Goal: Check status: Check status

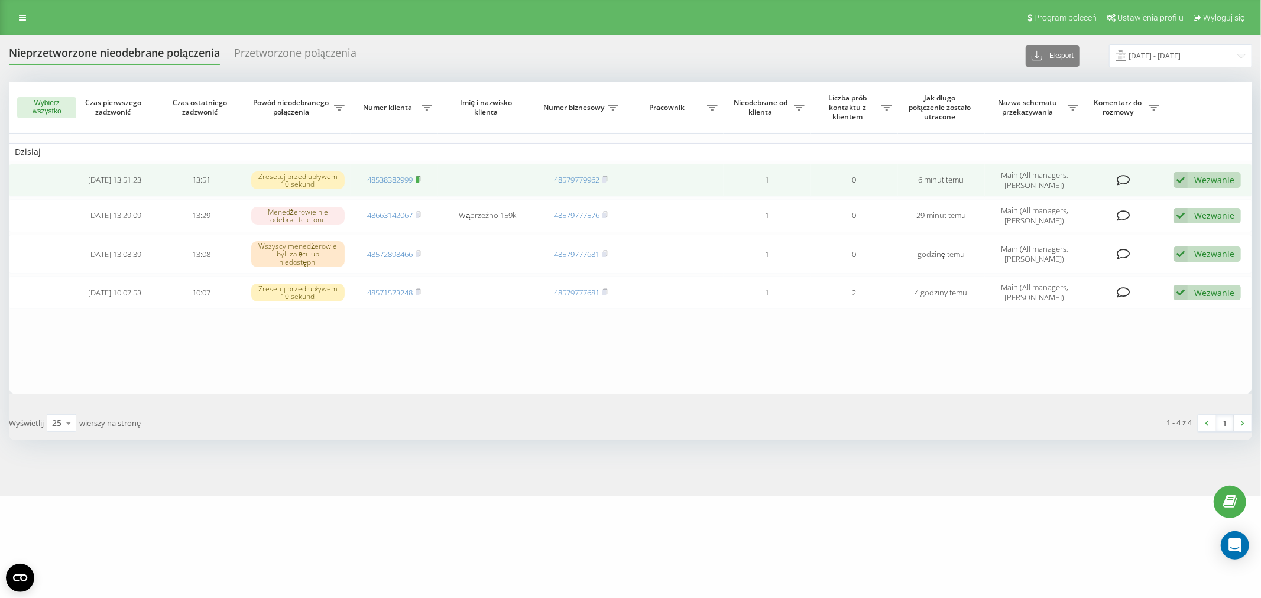
click at [419, 179] on rect at bounding box center [418, 179] width 4 height 5
click at [375, 179] on link "48538382999" at bounding box center [390, 179] width 46 height 11
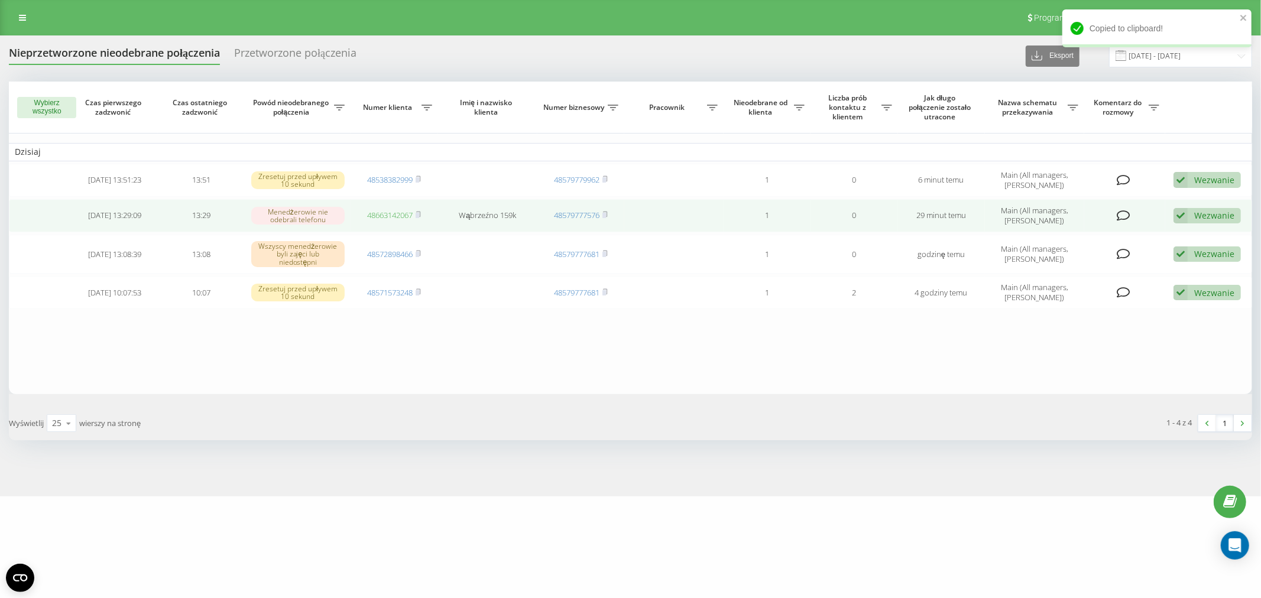
click at [399, 212] on link "48663142067" at bounding box center [390, 215] width 46 height 11
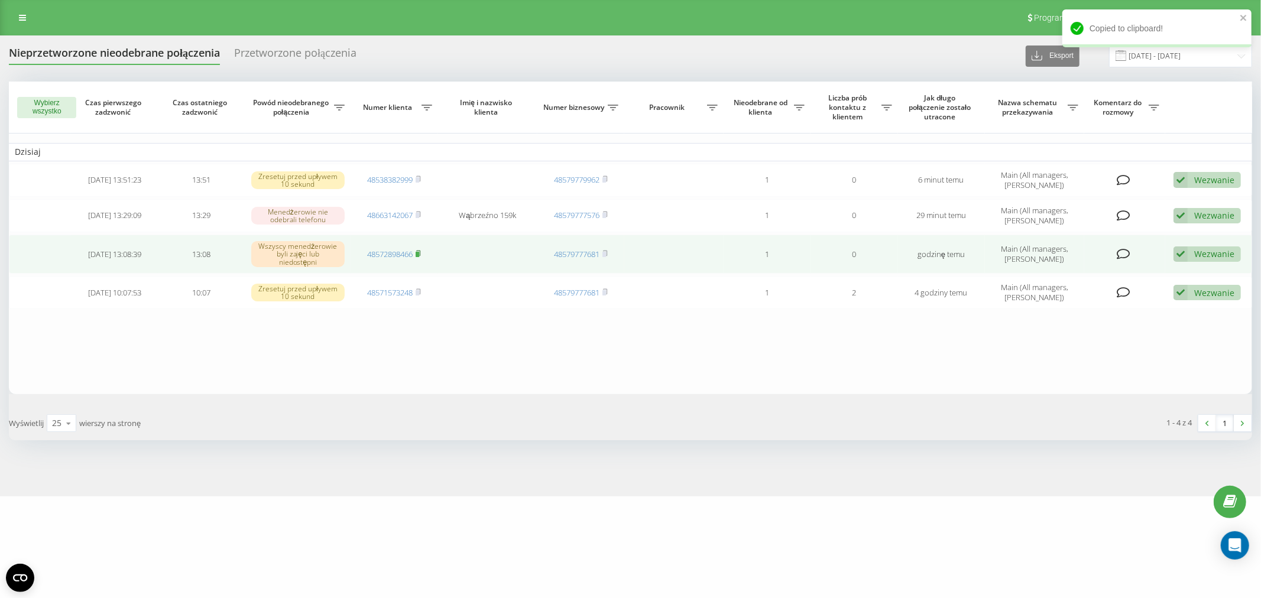
click at [418, 251] on rect at bounding box center [418, 253] width 4 height 5
click at [390, 250] on link "48572898466" at bounding box center [390, 254] width 46 height 11
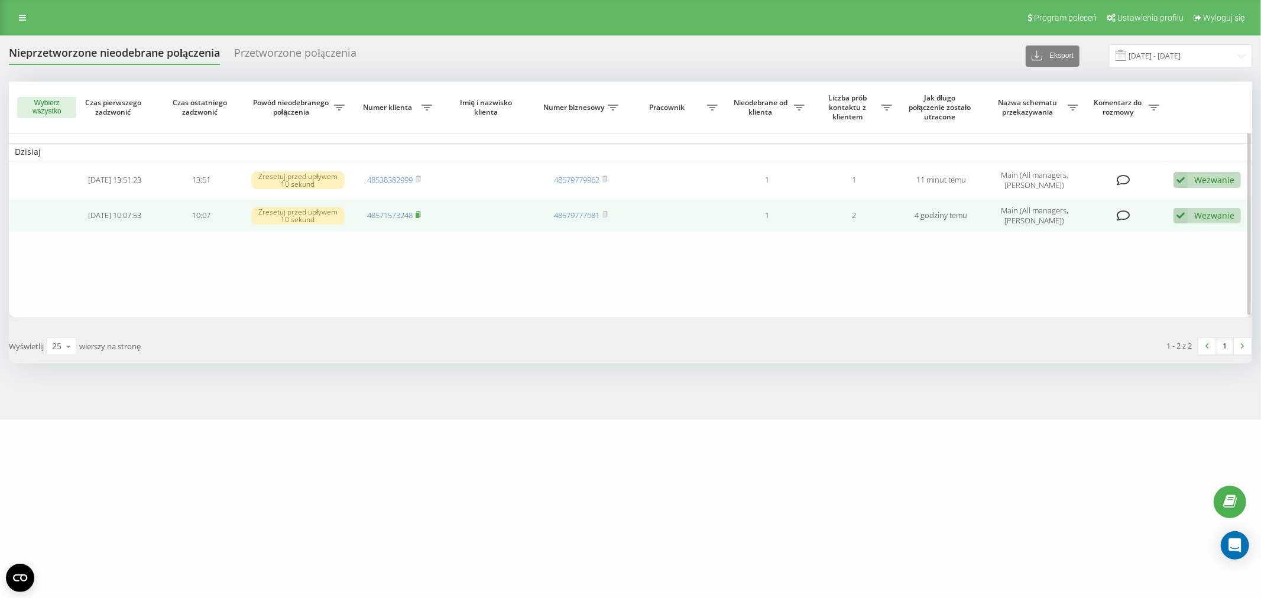
click at [419, 213] on rect at bounding box center [418, 215] width 4 height 5
click at [1192, 219] on div "Wezwanie Nie udało się skontaktować Skontaktowano się z klientem za pomocą inne…" at bounding box center [1207, 216] width 67 height 16
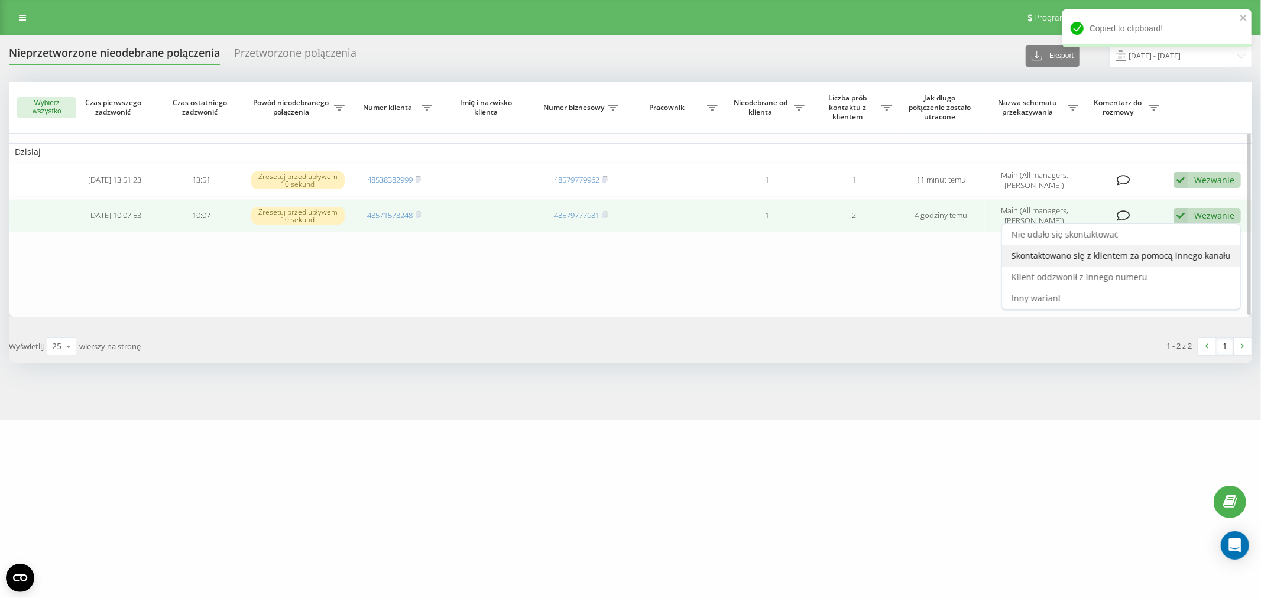
click at [1130, 251] on span "Skontaktowano się z klientem za pomocą innego kanału" at bounding box center [1121, 255] width 219 height 11
